Goal: Check status: Check status

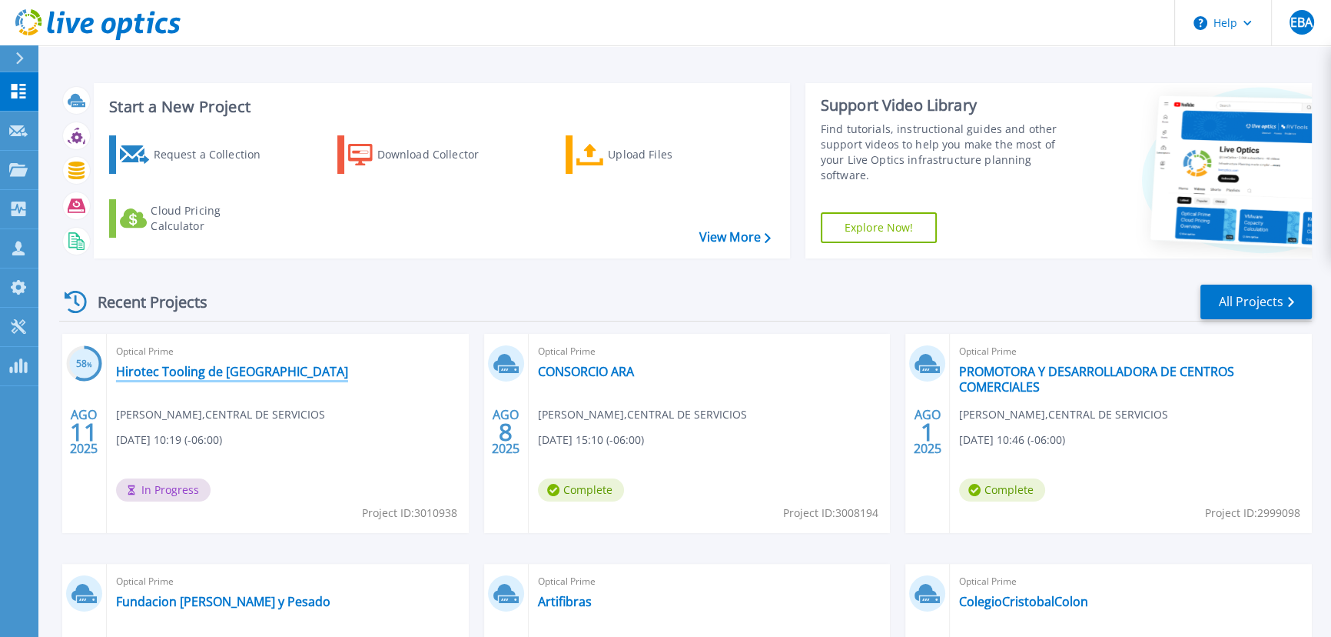
click at [240, 371] on link "Hirotec Tooling de [GEOGRAPHIC_DATA]" at bounding box center [232, 371] width 232 height 15
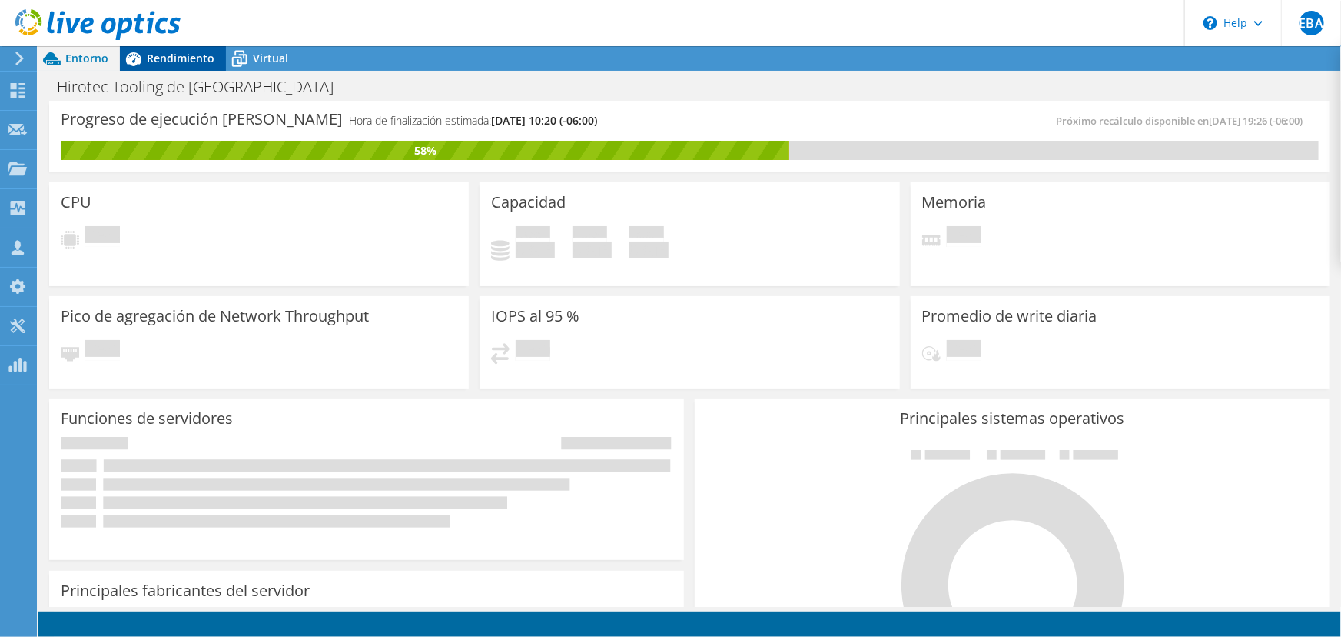
click at [161, 55] on span "Rendimiento" at bounding box center [181, 58] width 68 height 15
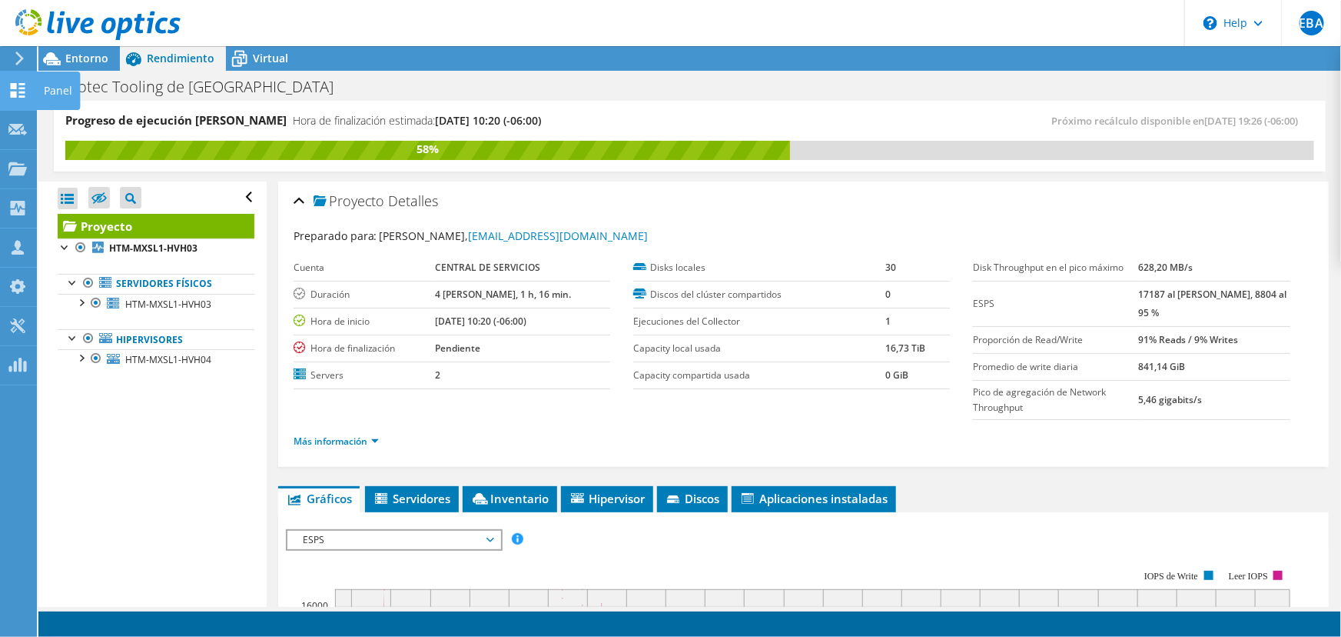
click at [17, 98] on div at bounding box center [17, 92] width 18 height 17
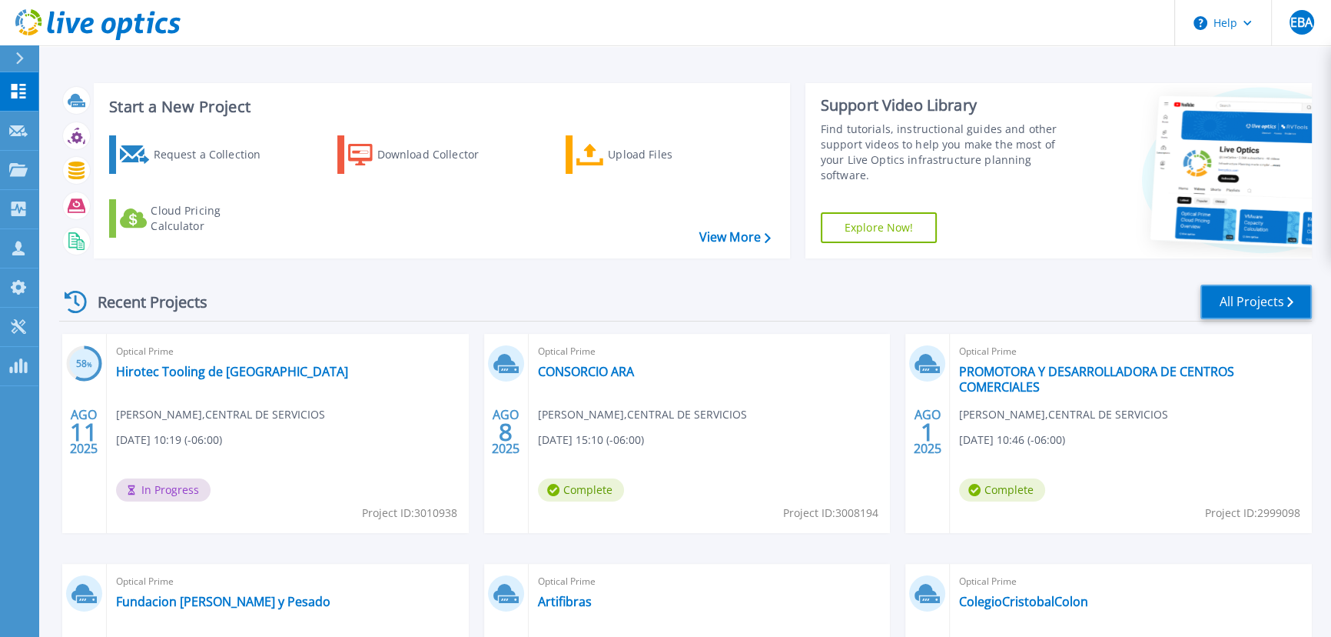
click at [1274, 295] on link "All Projects" at bounding box center [1256, 301] width 111 height 35
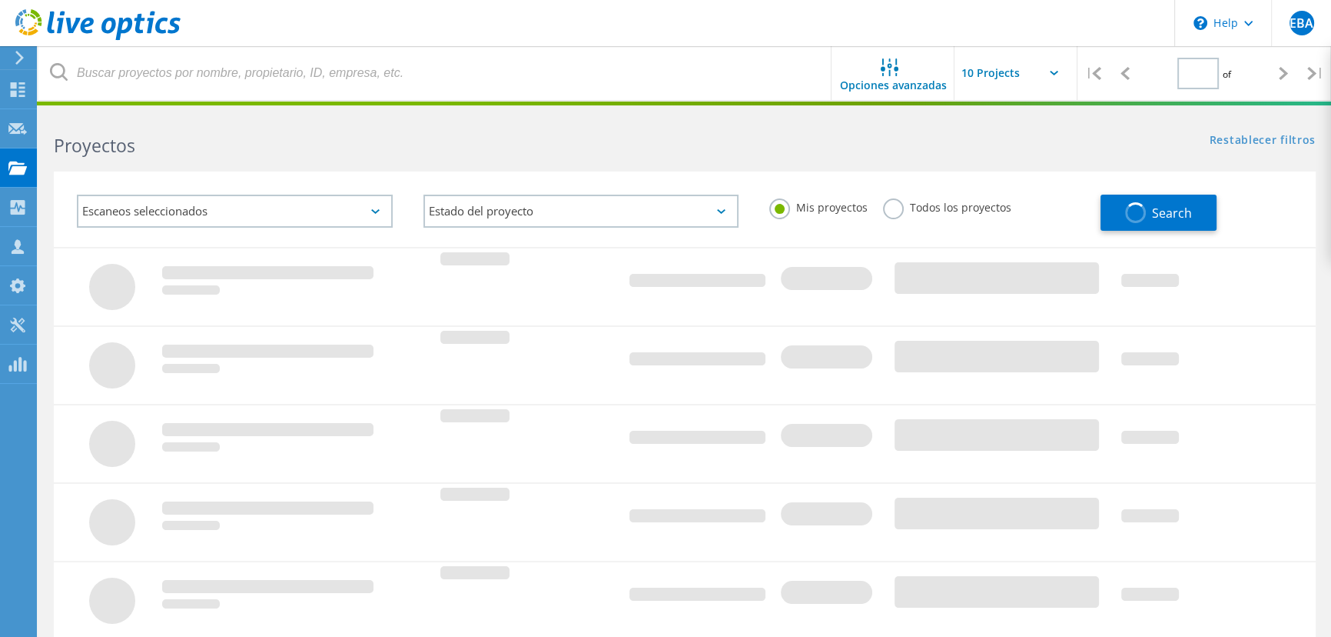
type input "1"
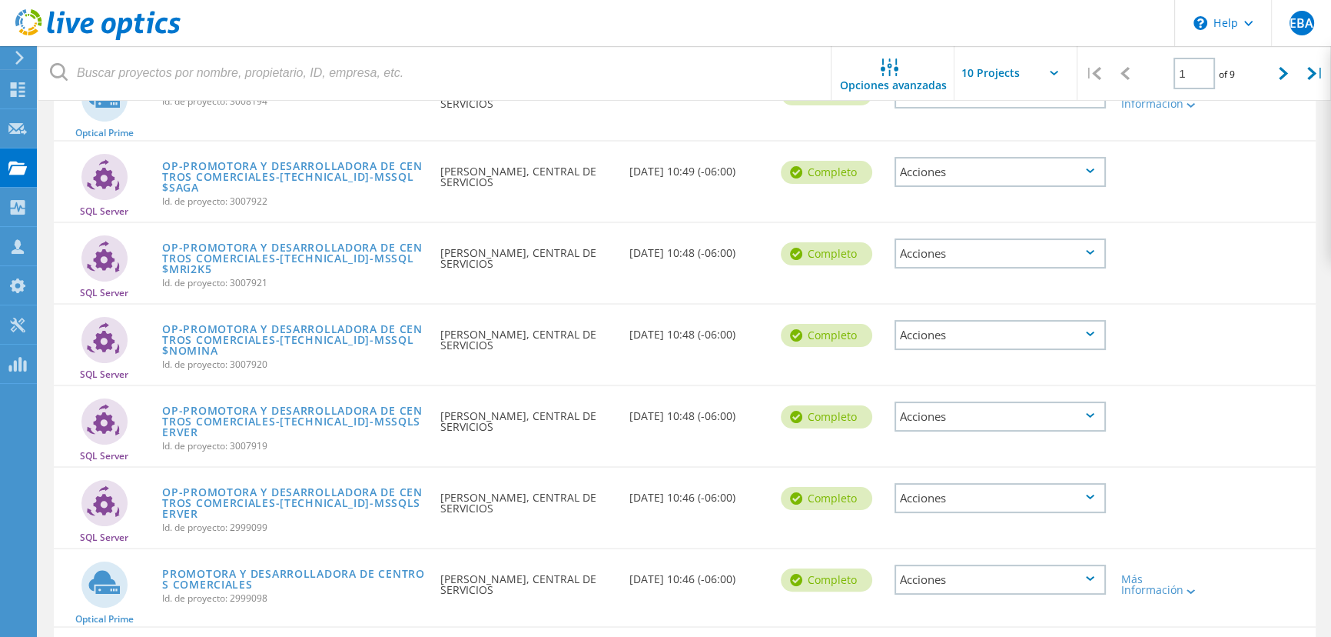
scroll to position [279, 0]
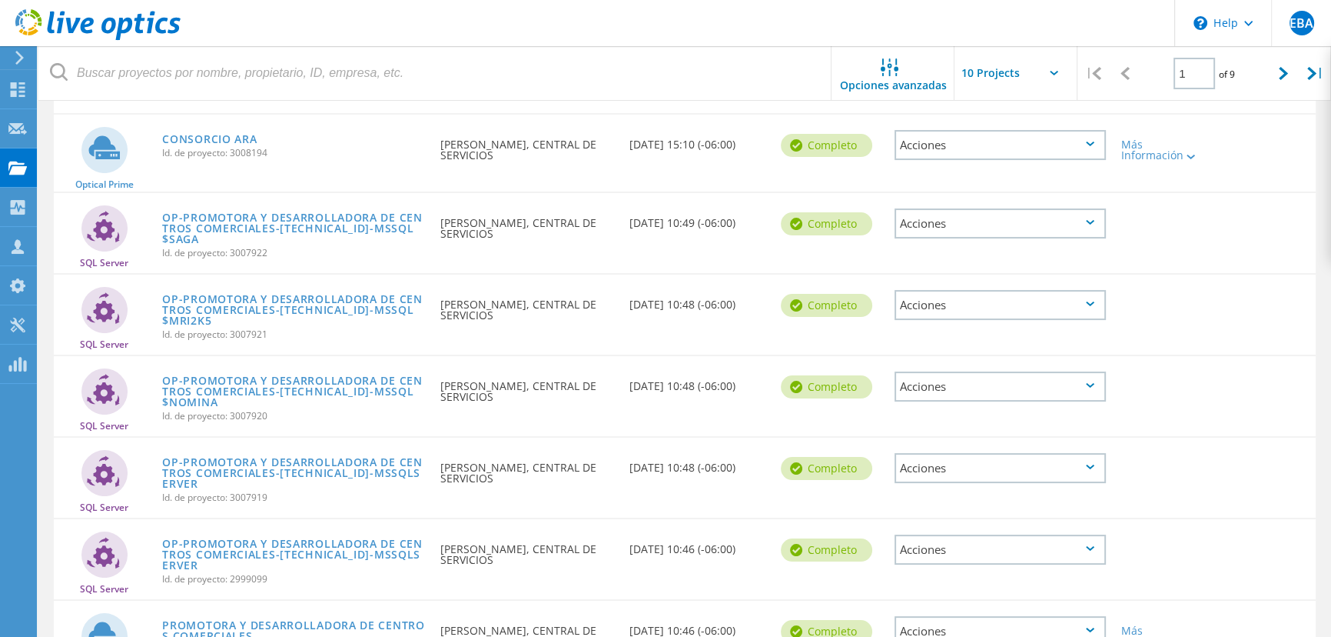
click at [1011, 56] on input "text" at bounding box center [1032, 73] width 154 height 54
click at [995, 191] on div "Show 40 Projects" at bounding box center [1032, 190] width 152 height 25
type input "Show 40 Projects"
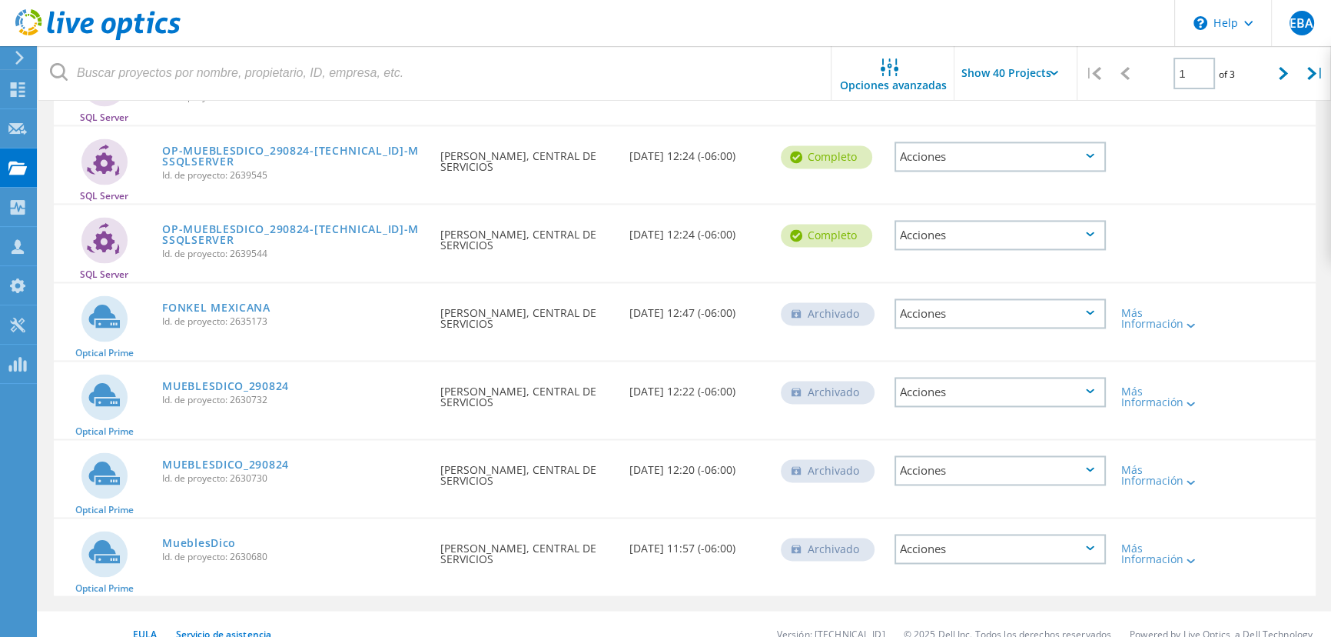
scroll to position [2884, 0]
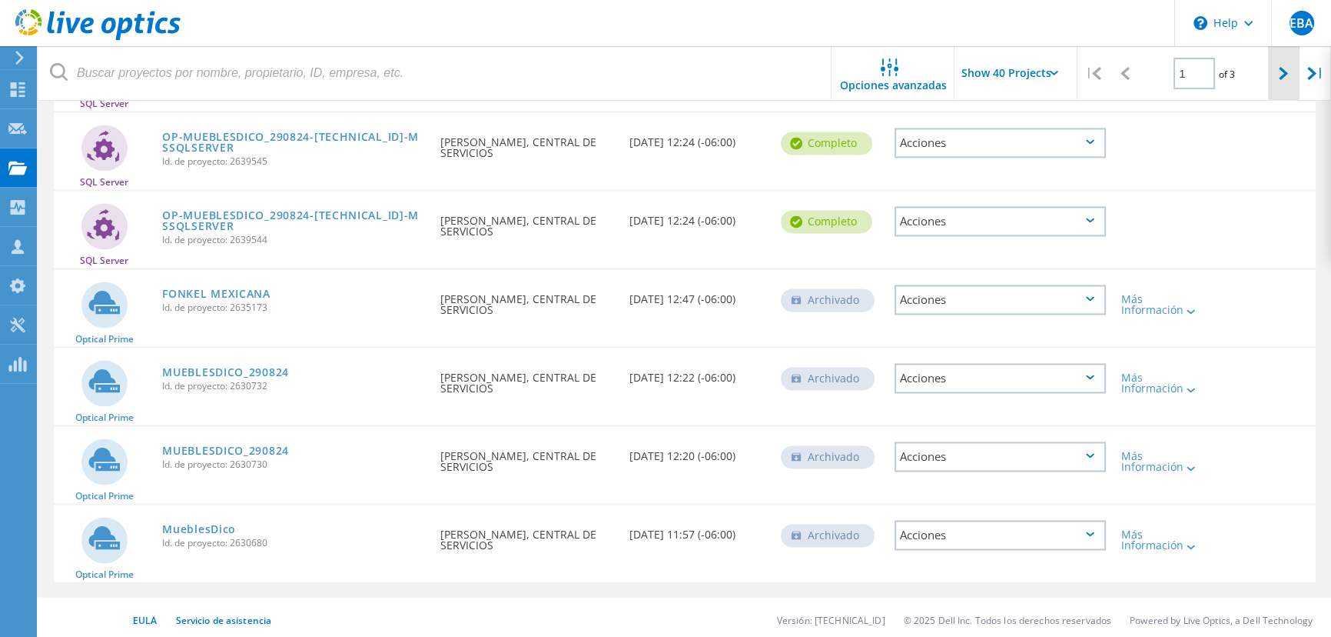
click at [1281, 74] on icon at bounding box center [1283, 73] width 9 height 13
type input "2"
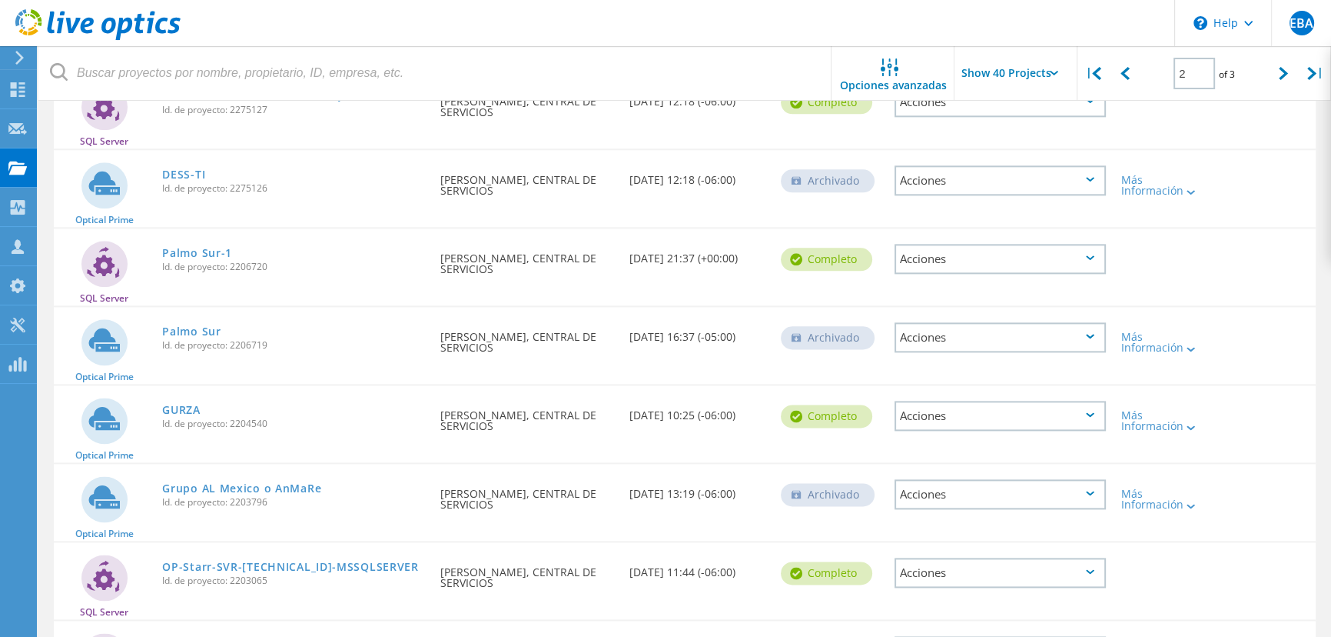
scroll to position [2278, 0]
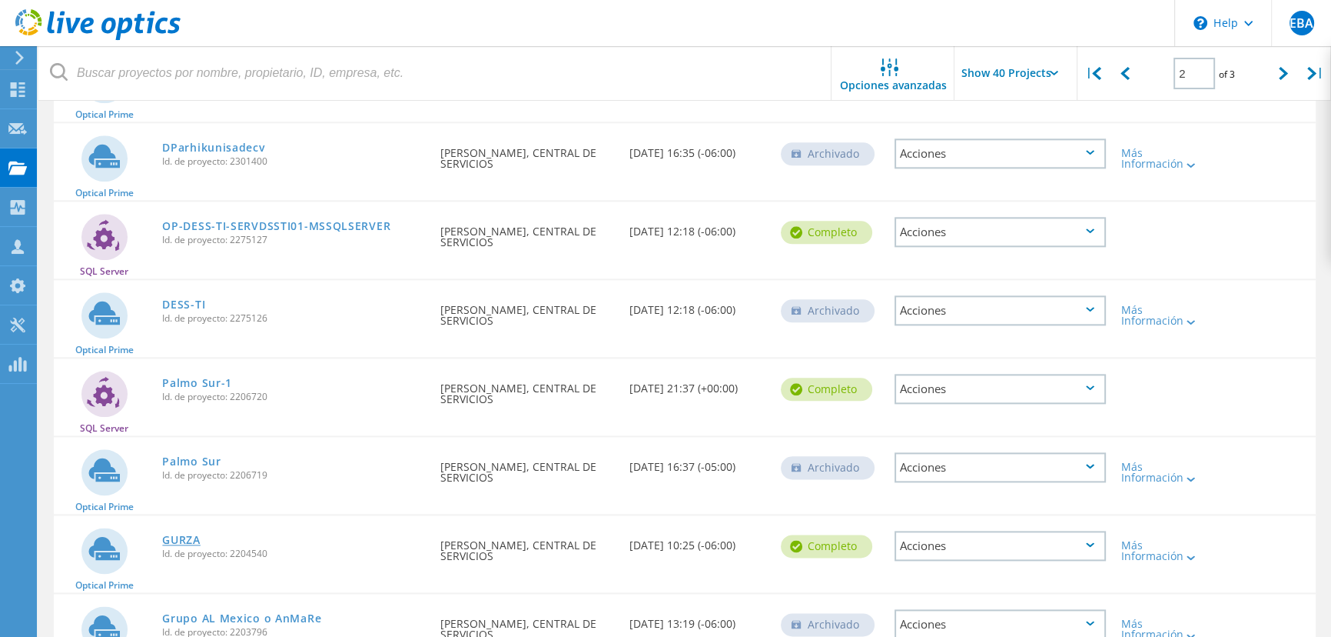
click at [183, 538] on link "GURZA" at bounding box center [181, 539] width 38 height 11
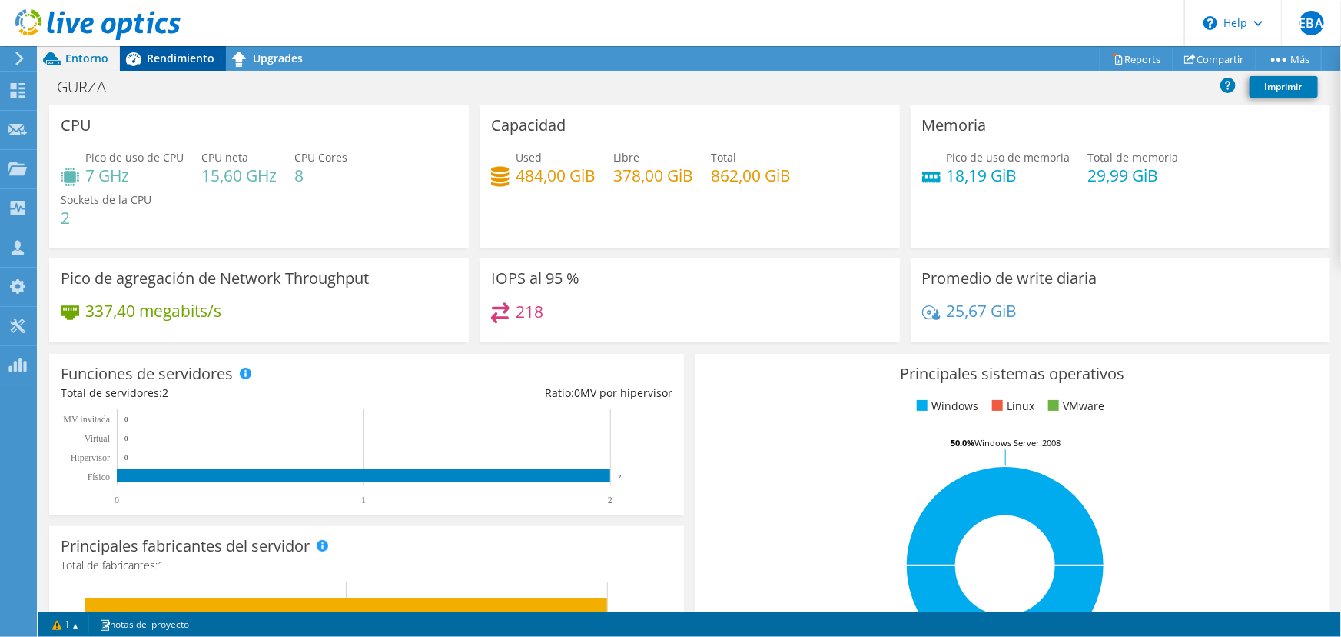
click at [190, 52] on span "Rendimiento" at bounding box center [181, 58] width 68 height 15
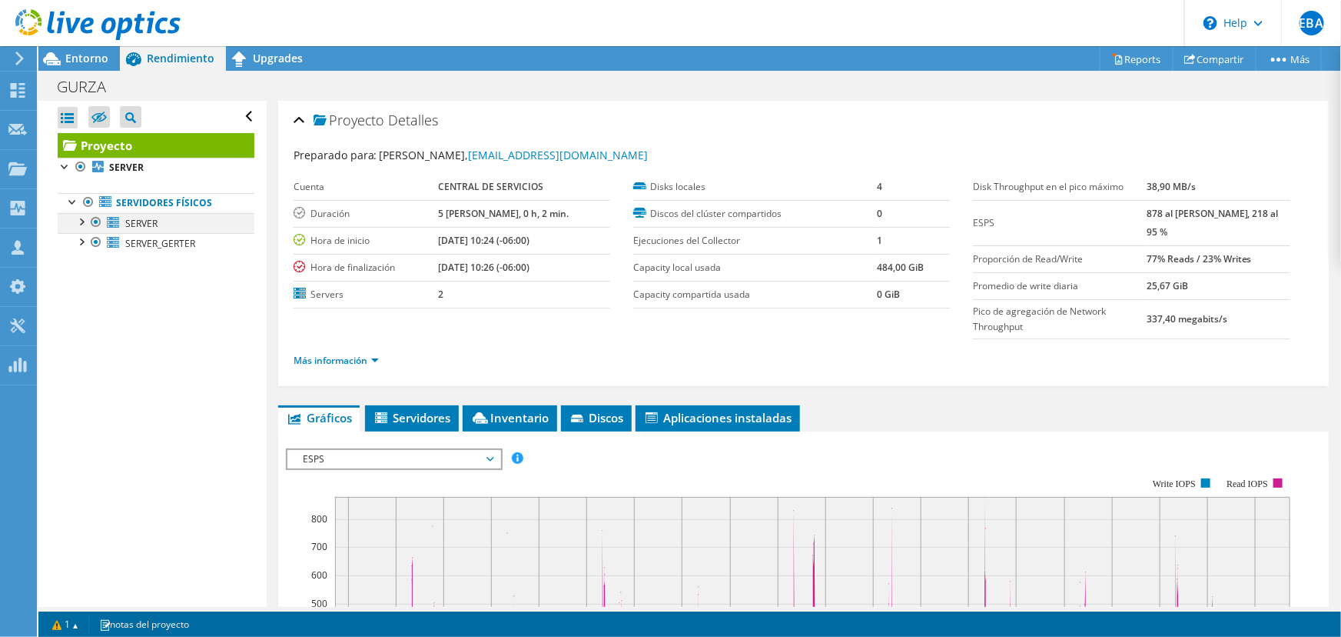
click at [79, 221] on div at bounding box center [80, 220] width 15 height 15
click at [85, 225] on div at bounding box center [80, 220] width 15 height 15
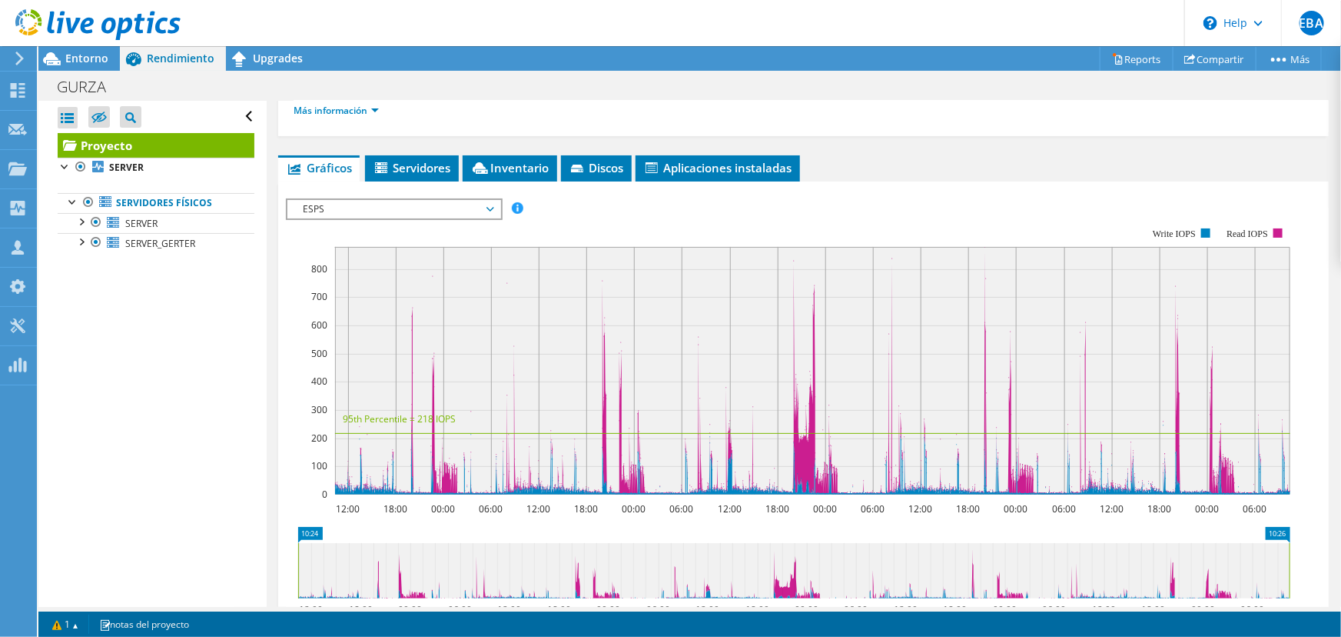
scroll to position [209, 0]
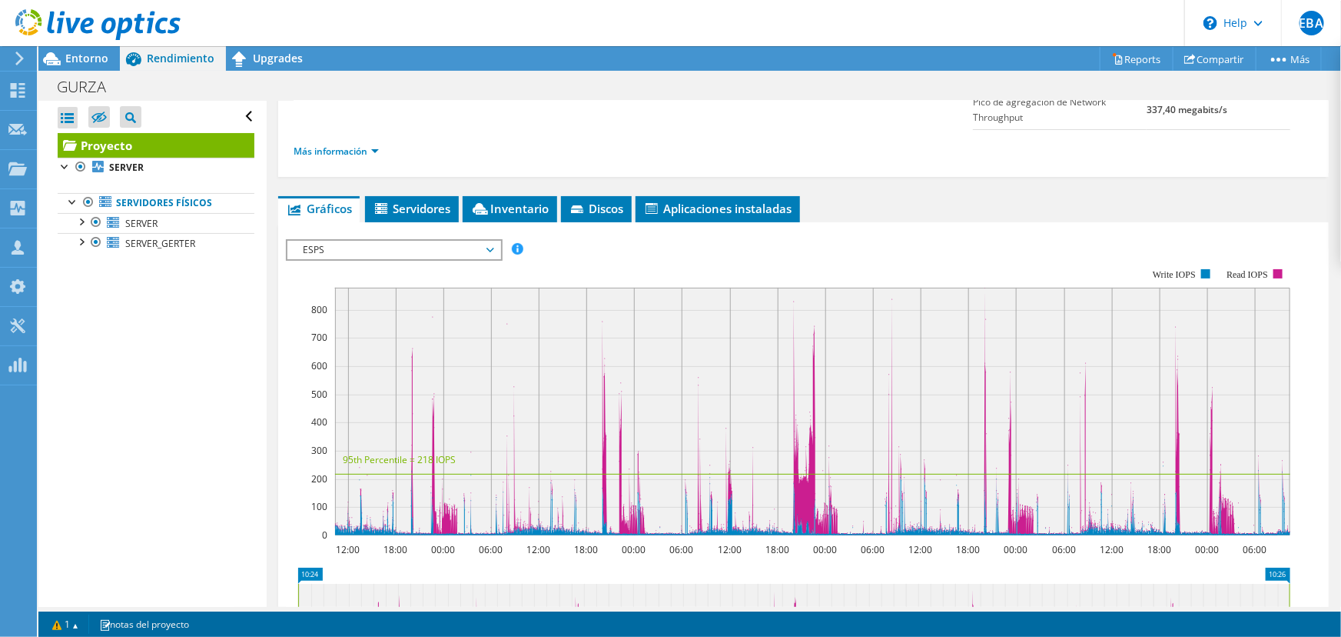
click at [74, 51] on div at bounding box center [90, 26] width 181 height 52
click at [74, 57] on span "Entorno" at bounding box center [86, 58] width 43 height 15
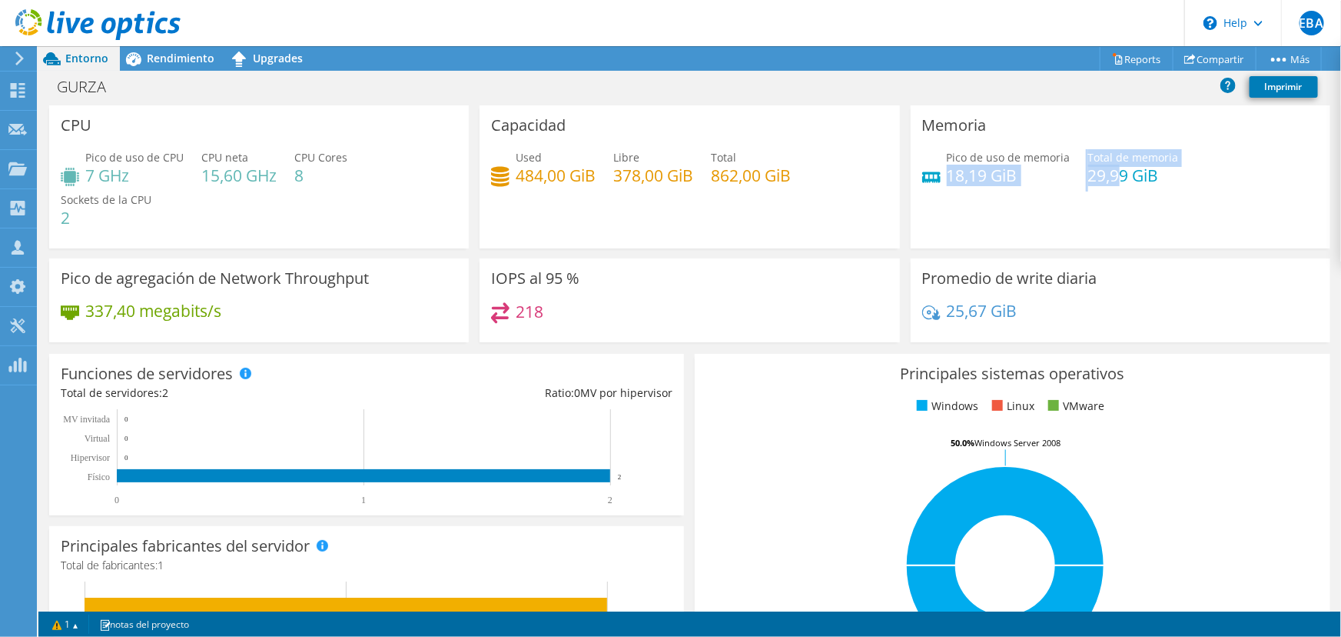
drag, startPoint x: 939, startPoint y: 177, endPoint x: 1113, endPoint y: 176, distance: 173.7
click at [1113, 176] on div "Pico de uso de memoria 18,19 GiB Total de memoria 29,99 GiB" at bounding box center [1120, 174] width 397 height 50
click at [432, 153] on div "Pico de uso de CPU 7 GHz CPU [PERSON_NAME] 15,60 GHz CPU Cores 8 Sockets de la …" at bounding box center [259, 195] width 397 height 92
click at [182, 66] on div "Rendimiento" at bounding box center [173, 58] width 106 height 25
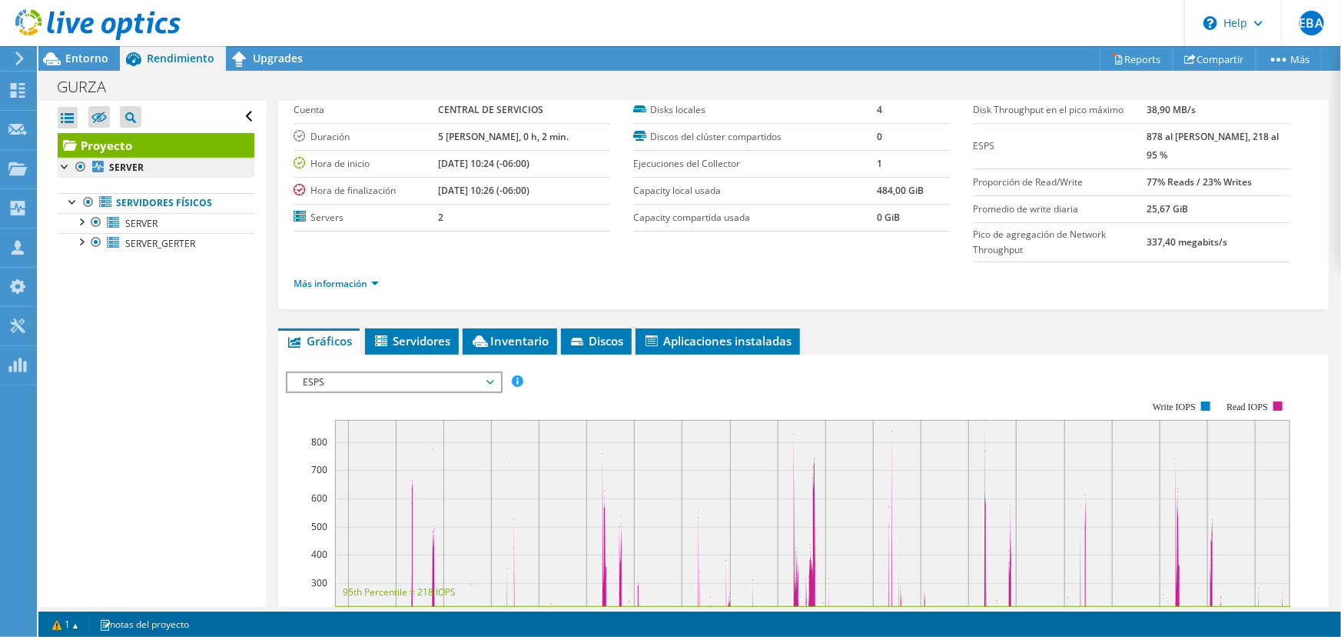
scroll to position [0, 0]
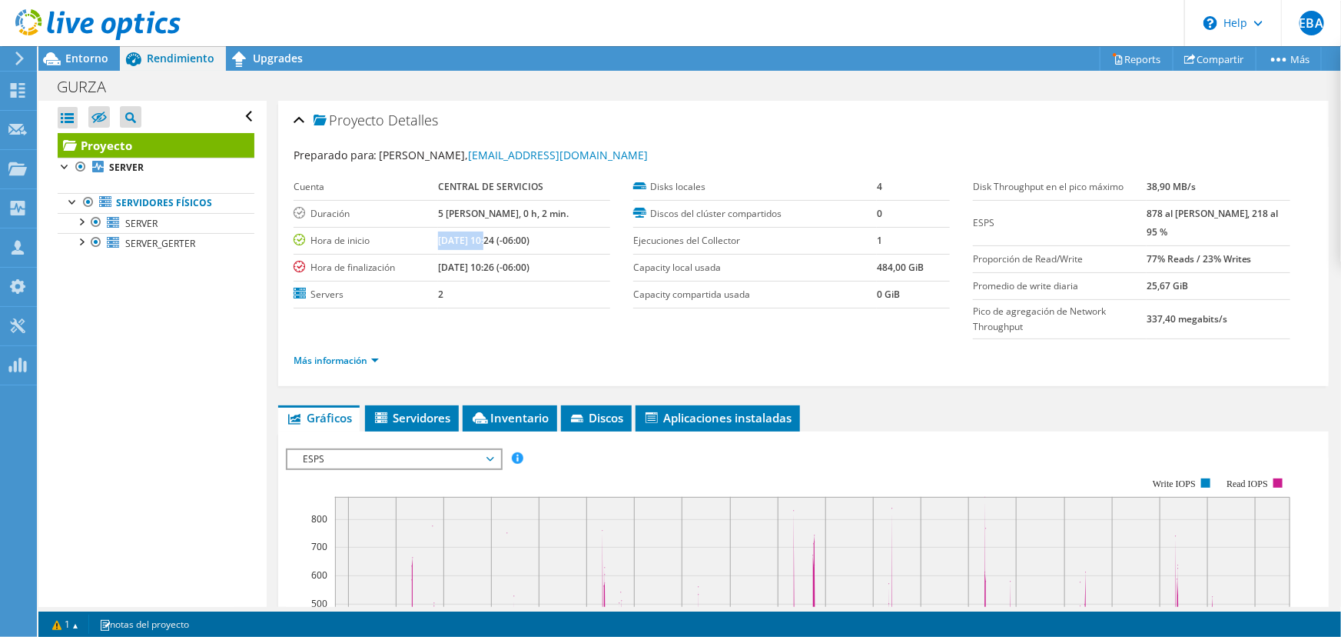
drag, startPoint x: 450, startPoint y: 238, endPoint x: 498, endPoint y: 238, distance: 48.4
click at [498, 238] on b "[DATE] 10:24 (-06:00)" at bounding box center [483, 240] width 91 height 13
